Goal: Task Accomplishment & Management: Use online tool/utility

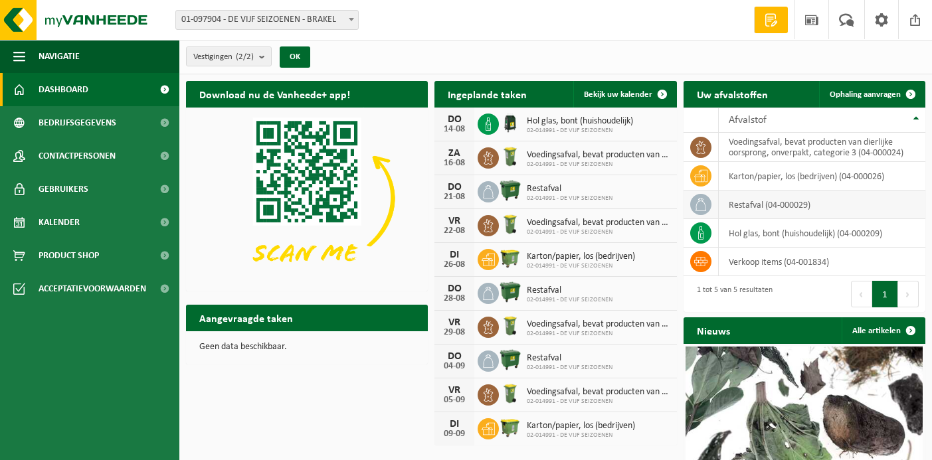
click at [761, 205] on td "restafval (04-000029)" at bounding box center [822, 205] width 207 height 29
click at [709, 204] on span at bounding box center [700, 204] width 21 height 21
click at [740, 202] on td "restafval (04-000029)" at bounding box center [822, 205] width 207 height 29
click at [701, 206] on icon at bounding box center [700, 204] width 13 height 13
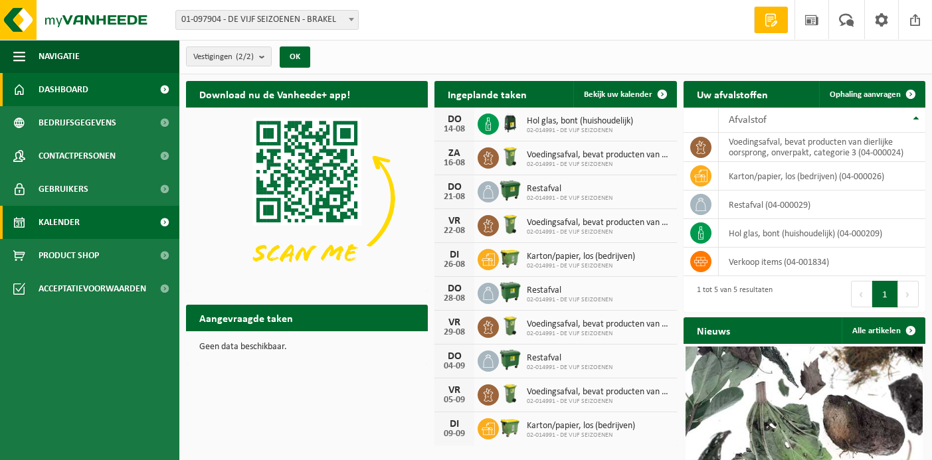
click at [78, 222] on span "Kalender" at bounding box center [59, 222] width 41 height 33
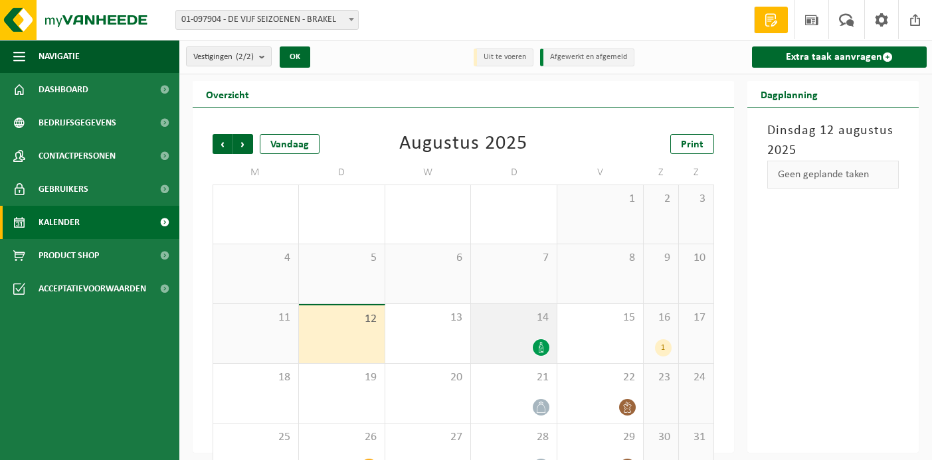
click at [522, 331] on div "14" at bounding box center [514, 333] width 86 height 59
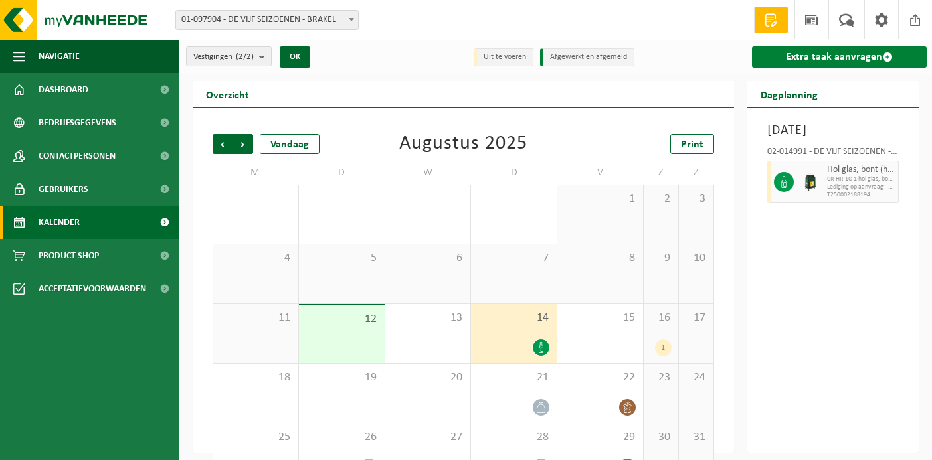
click at [800, 52] on link "Extra taak aanvragen" at bounding box center [839, 56] width 175 height 21
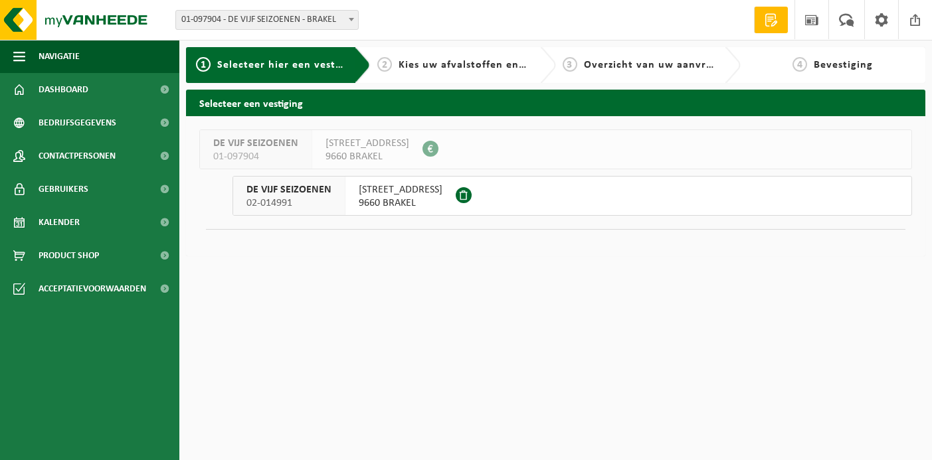
click at [398, 197] on span "9660 BRAKEL" at bounding box center [401, 203] width 84 height 13
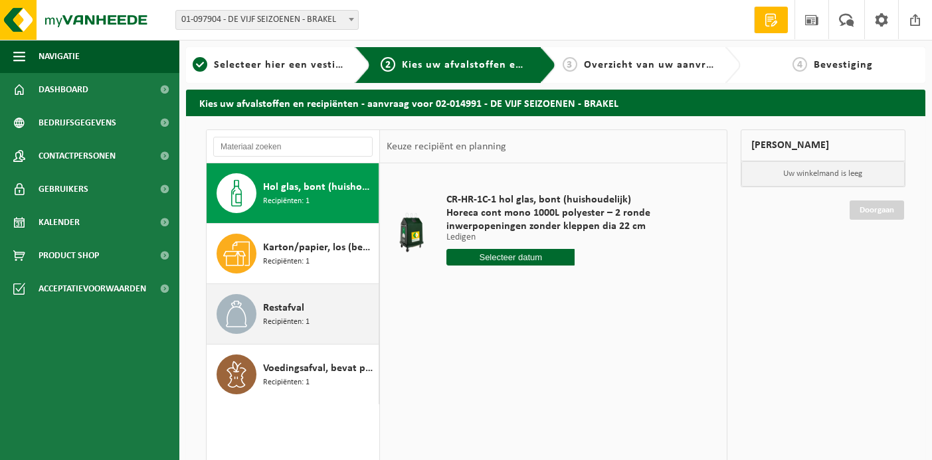
click at [274, 314] on span "Restafval" at bounding box center [283, 308] width 41 height 16
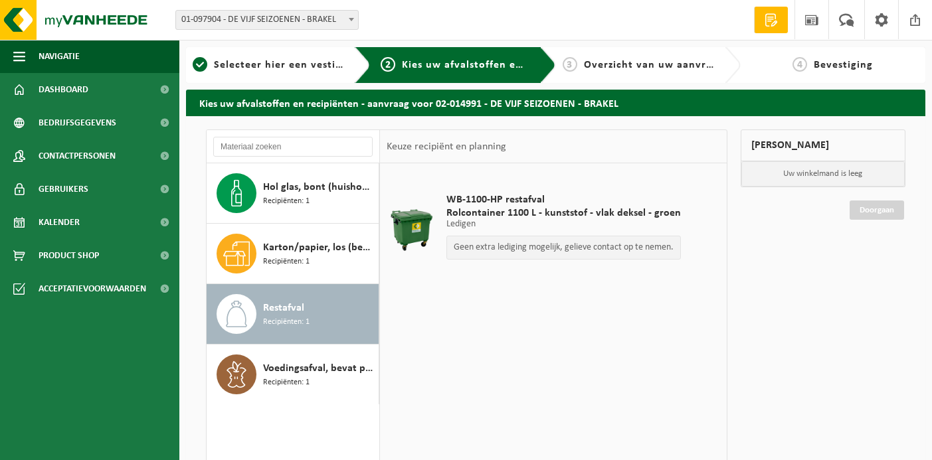
click at [317, 304] on div "Restafval Recipiënten: 1" at bounding box center [319, 314] width 112 height 40
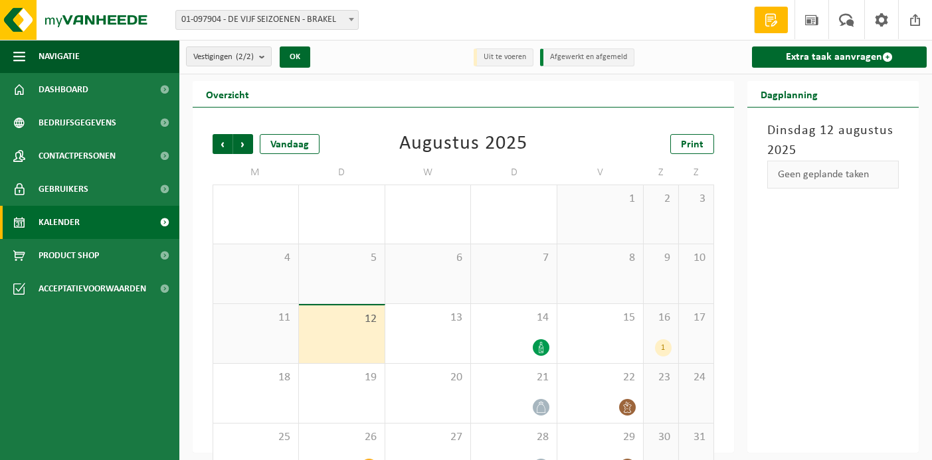
click at [667, 332] on div "16 1" at bounding box center [661, 333] width 35 height 59
